Goal: Task Accomplishment & Management: Manage account settings

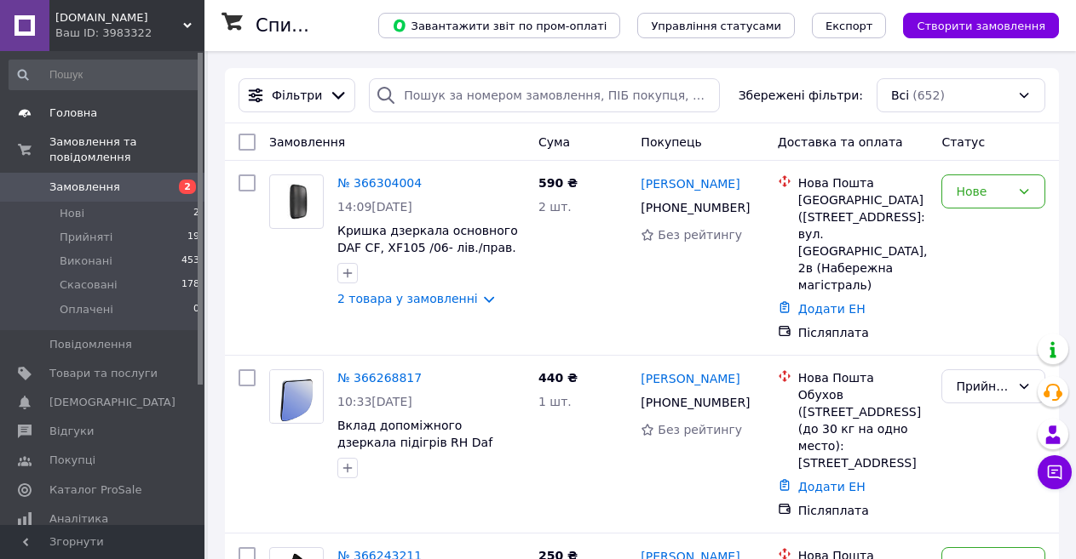
click at [77, 114] on span "Головна" at bounding box center [73, 113] width 48 height 15
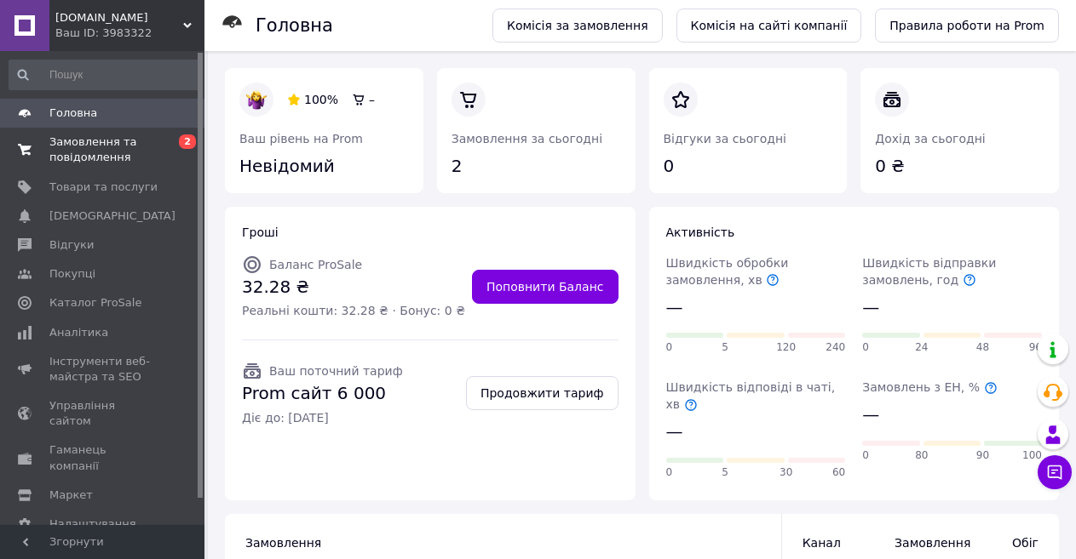
click at [95, 136] on span "Замовлення та повідомлення" at bounding box center [103, 150] width 108 height 31
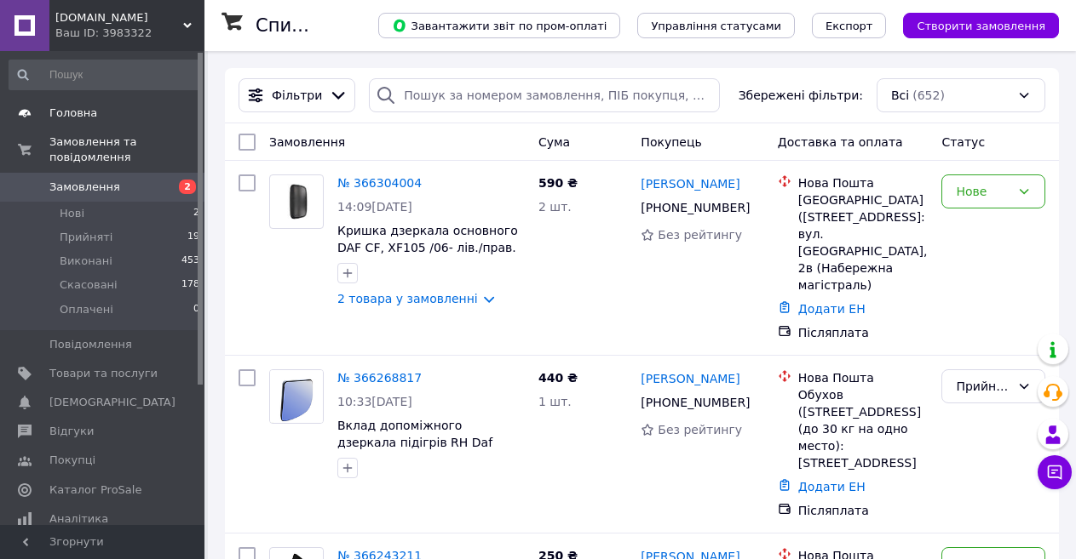
click at [90, 111] on span "Головна" at bounding box center [103, 113] width 108 height 15
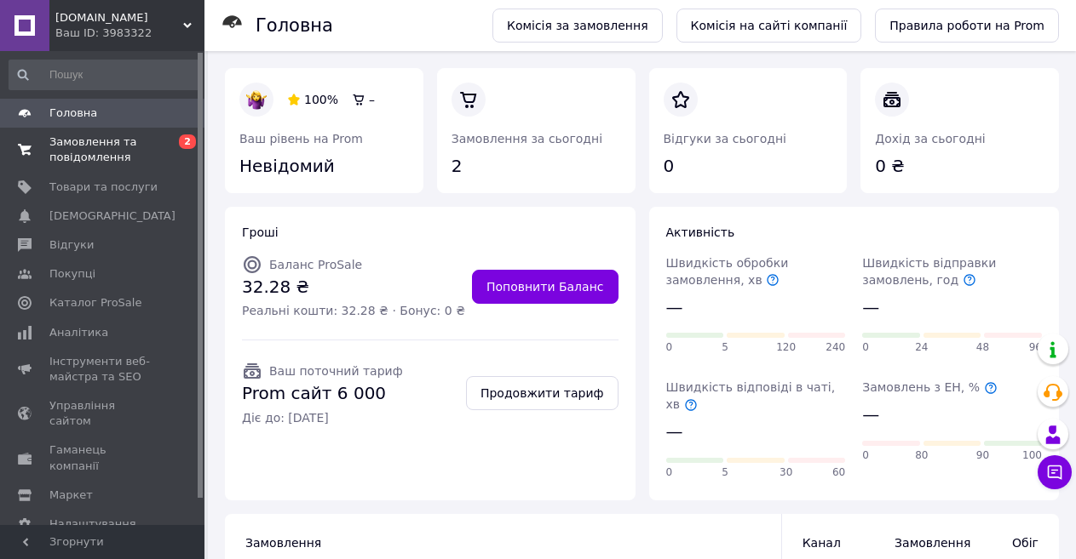
click at [87, 144] on span "Замовлення та повідомлення" at bounding box center [103, 150] width 108 height 31
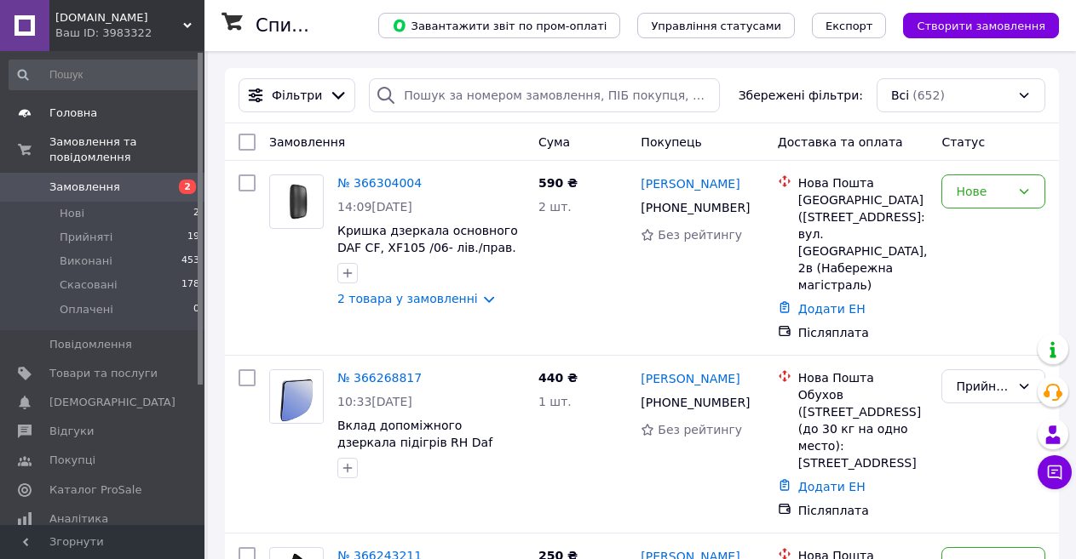
click at [113, 106] on span "Головна" at bounding box center [103, 113] width 108 height 15
